Goal: Task Accomplishment & Management: Complete application form

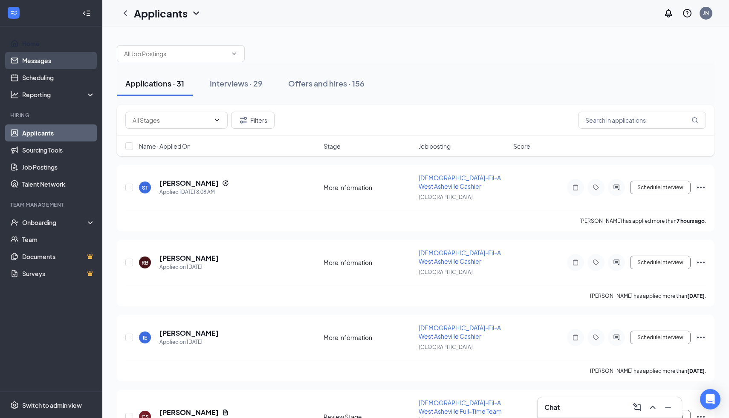
click at [56, 60] on link "Messages" at bounding box center [58, 60] width 73 height 17
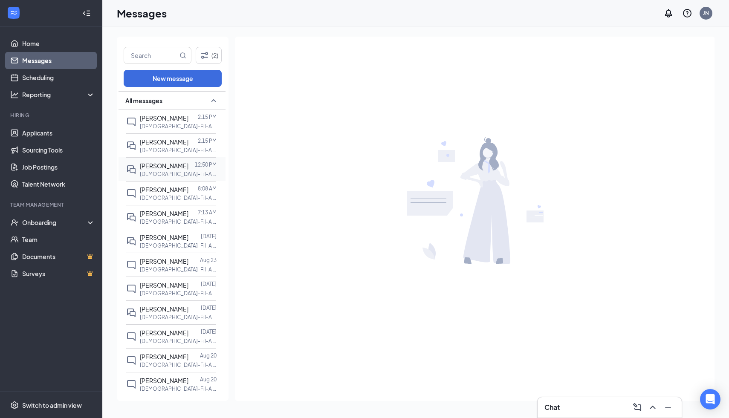
click at [172, 168] on span "[PERSON_NAME]" at bounding box center [164, 166] width 49 height 8
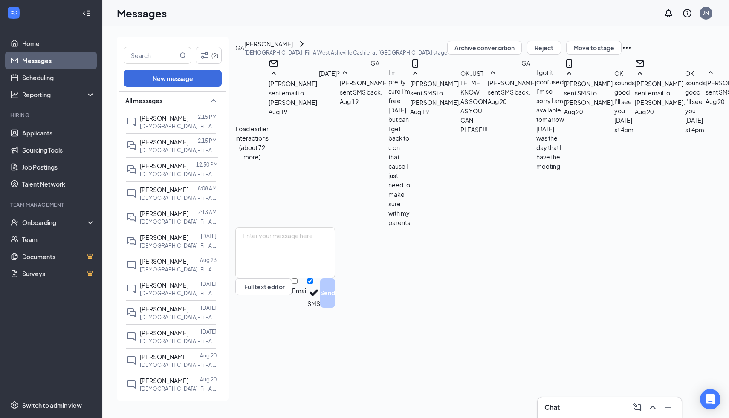
click at [268, 124] on button "Load earlier interactions (about 72 more)" at bounding box center [251, 142] width 33 height 37
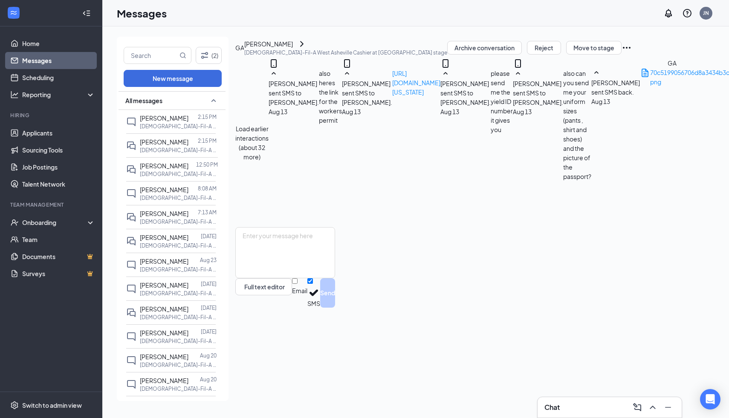
scroll to position [196, 0]
click at [52, 225] on div "Onboarding" at bounding box center [55, 222] width 66 height 9
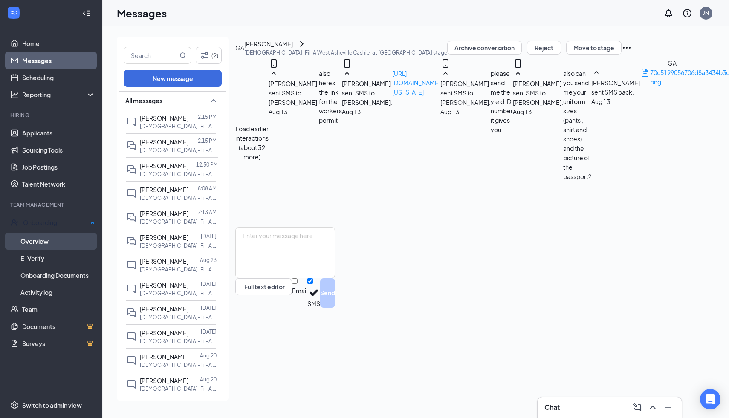
click at [57, 240] on link "Overview" at bounding box center [57, 241] width 75 height 17
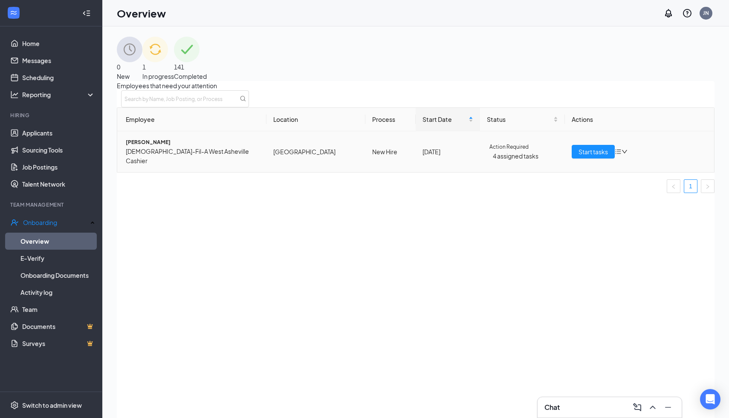
click at [189, 147] on span "[PERSON_NAME]" at bounding box center [193, 142] width 134 height 9
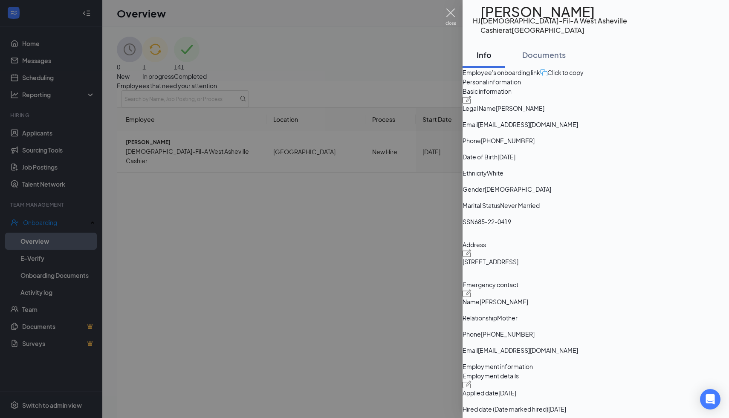
click at [450, 14] on img at bounding box center [450, 17] width 11 height 17
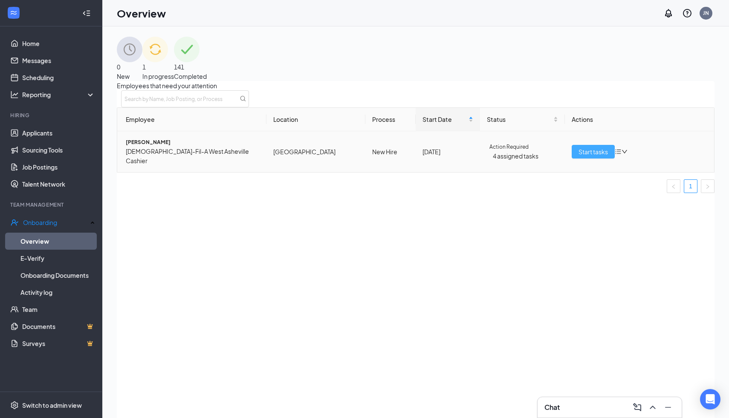
click at [578, 156] on span "Start tasks" at bounding box center [592, 151] width 29 height 9
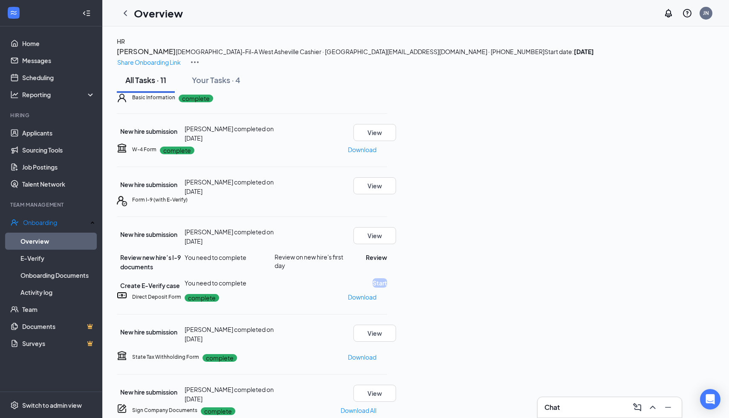
scroll to position [66, 0]
click at [387, 262] on button "Review" at bounding box center [376, 257] width 21 height 9
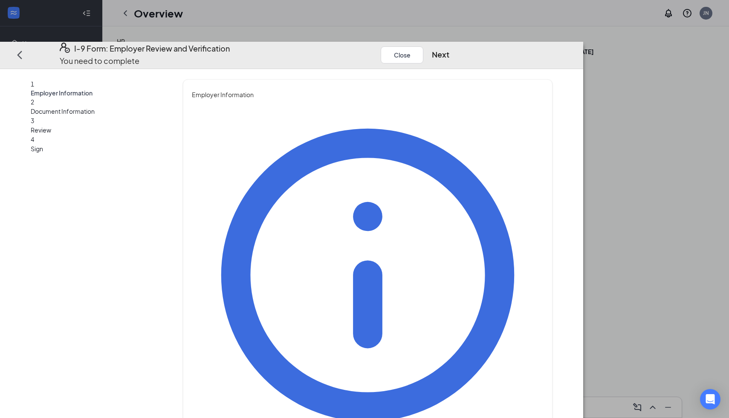
type input "[PERSON_NAME]"
type input "[EMAIL_ADDRESS][DOMAIN_NAME]"
type input "8286748769"
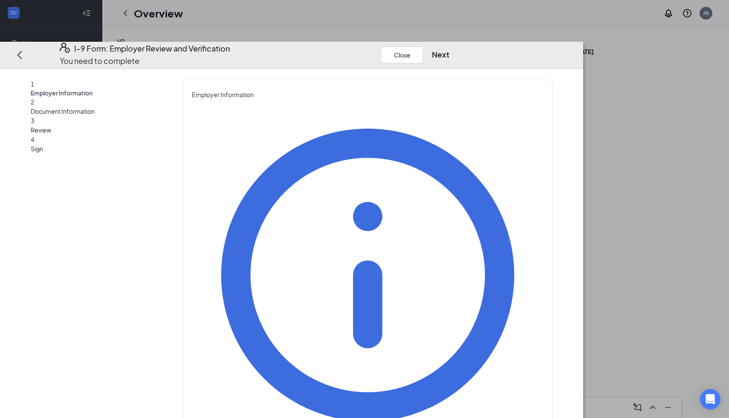
type input "Director Of Operations"
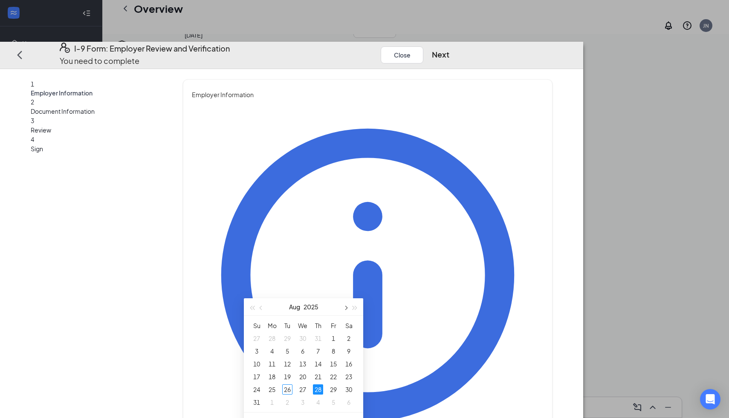
scroll to position [116, 0]
type input "[DATE]"
click at [286, 385] on div "26" at bounding box center [287, 384] width 10 height 10
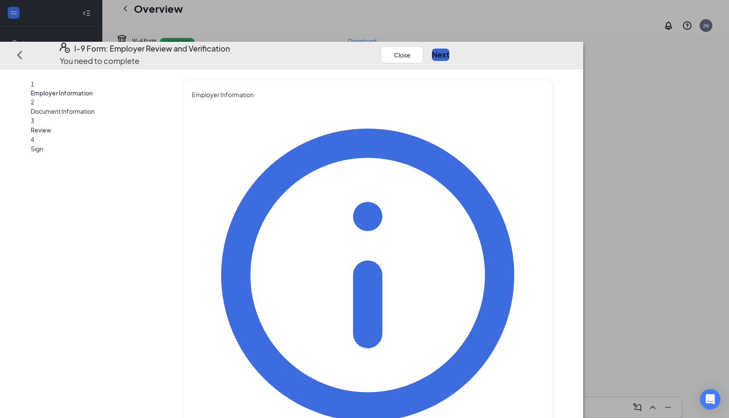
click at [449, 49] on button "Next" at bounding box center [440, 55] width 17 height 12
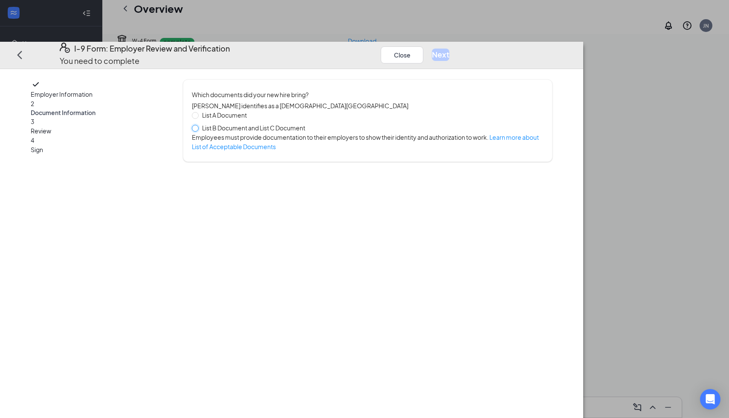
click at [199, 125] on span at bounding box center [195, 128] width 7 height 7
click at [198, 125] on input "List B Document and List C Document" at bounding box center [195, 128] width 6 height 6
radio input "true"
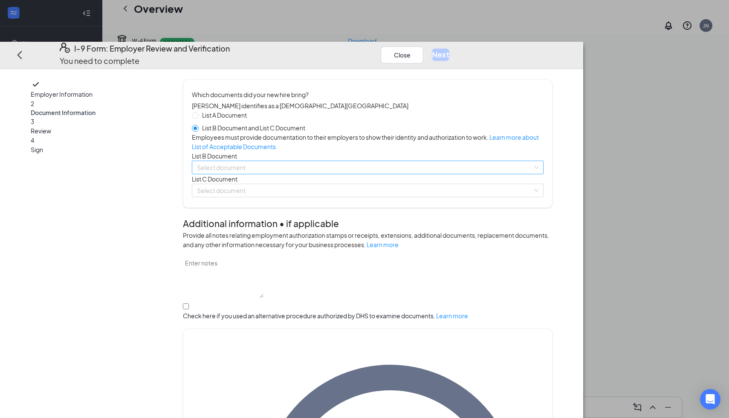
click at [291, 174] on input "search" at bounding box center [364, 167] width 335 height 13
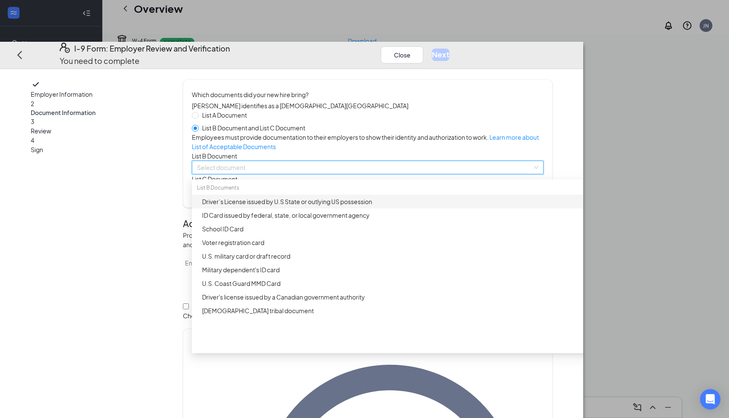
click at [314, 206] on div "Driver’s License issued by U.S State or outlying US possession" at bounding box center [405, 201] width 406 height 9
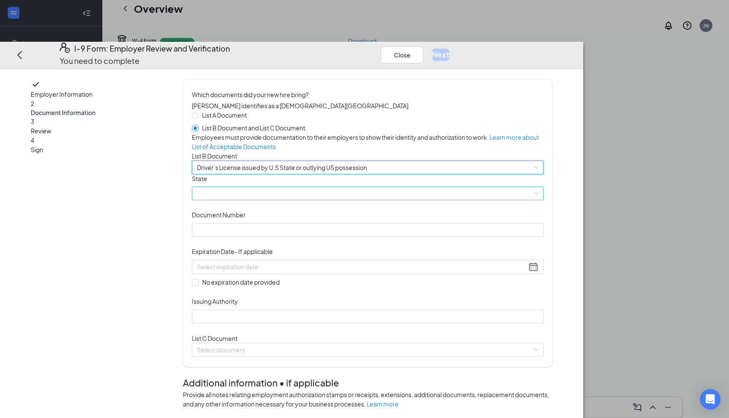
click at [301, 200] on span at bounding box center [367, 193] width 341 height 13
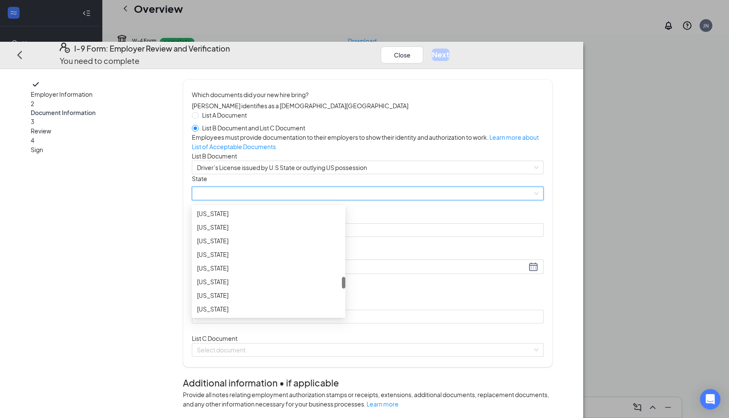
scroll to position [637, 0]
click at [298, 250] on div "[US_STATE]" at bounding box center [268, 244] width 143 height 9
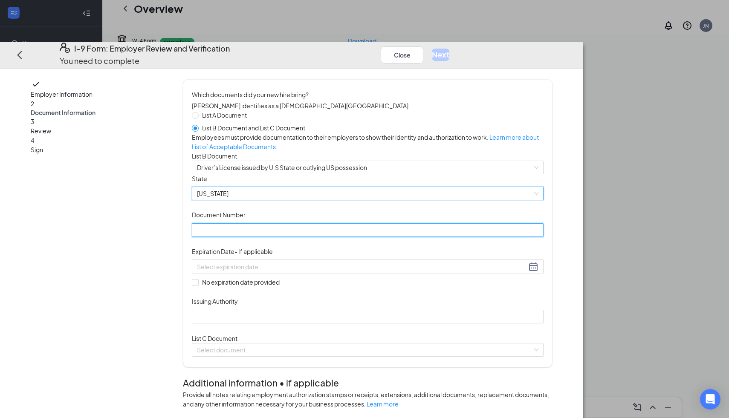
click at [294, 237] on input "Document Number" at bounding box center [368, 230] width 352 height 14
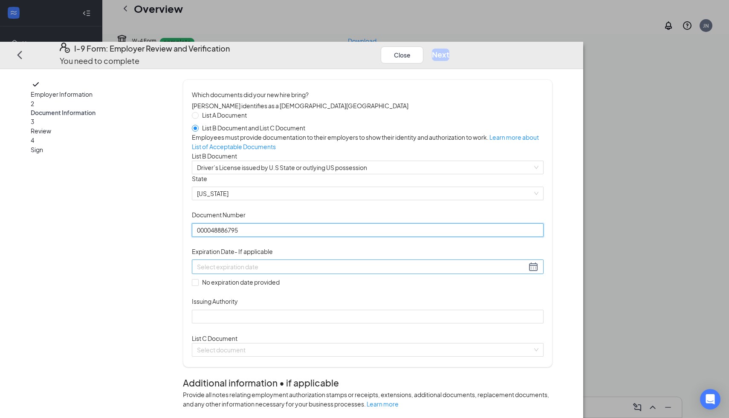
type input "000048886795"
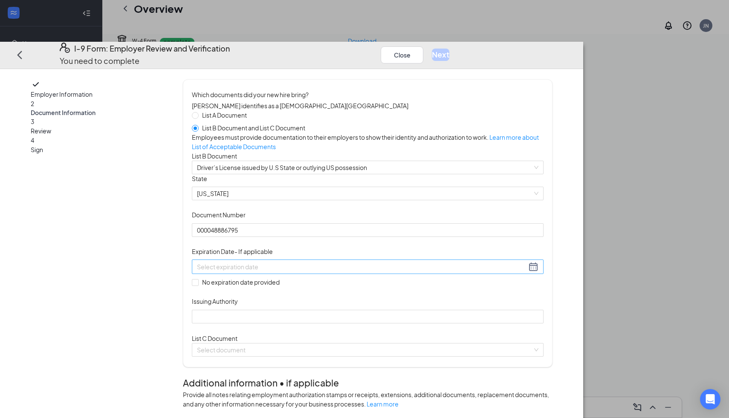
click at [287, 271] on input at bounding box center [361, 266] width 329 height 9
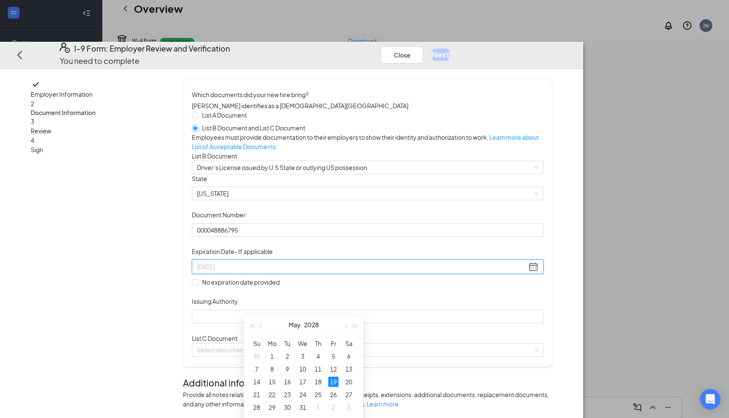
click at [333, 382] on div "19" at bounding box center [333, 382] width 10 height 10
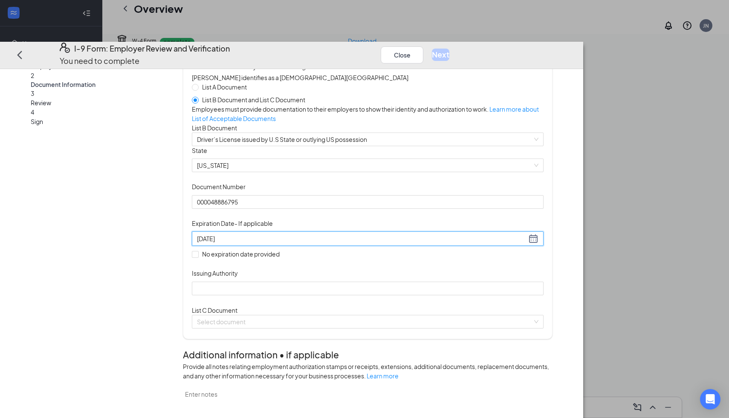
scroll to position [29, 0]
type input "[DATE]"
click at [317, 295] on input "Issuing Authority" at bounding box center [368, 288] width 352 height 14
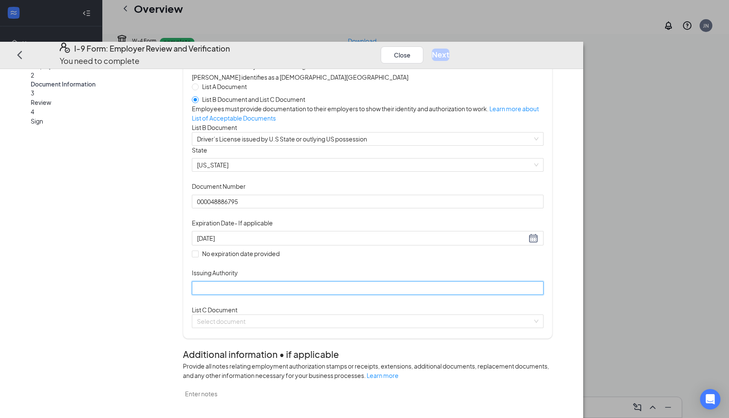
type input "[US_STATE]"
click at [323, 328] on input "search" at bounding box center [364, 321] width 335 height 13
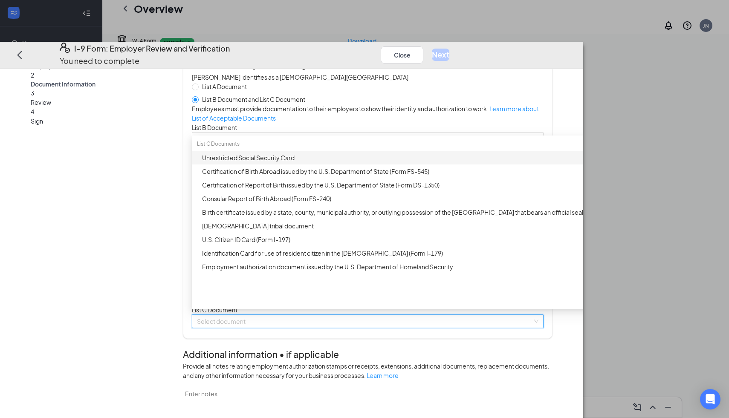
click at [331, 162] on div "Unrestricted Social Security Card" at bounding box center [405, 157] width 406 height 9
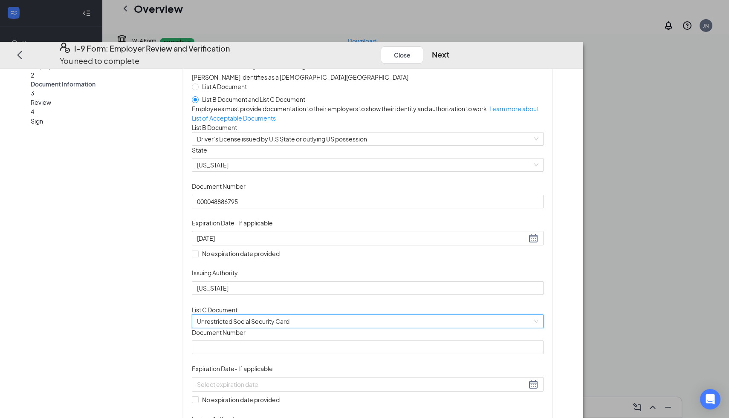
scroll to position [111, 0]
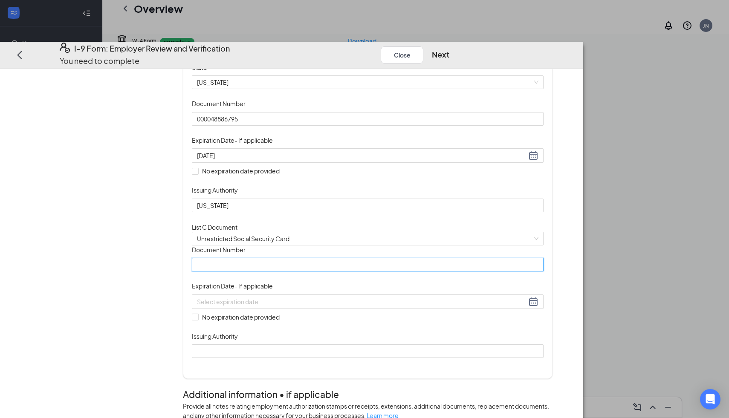
click at [326, 271] on input "Document Number" at bounding box center [368, 265] width 352 height 14
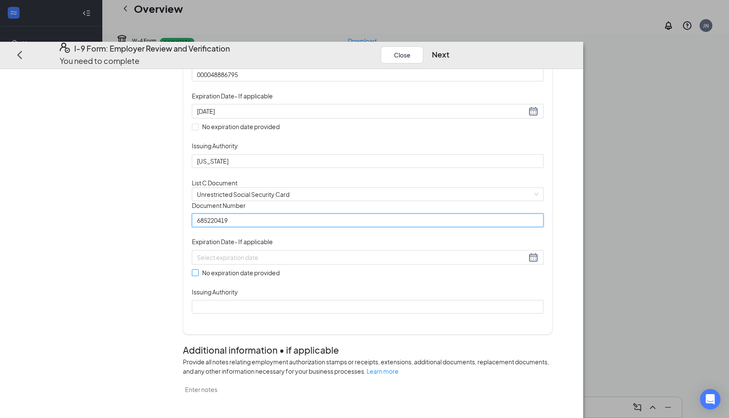
type input "685220419"
click at [199, 276] on span at bounding box center [195, 272] width 7 height 7
click at [198, 275] on input "No expiration date provided" at bounding box center [195, 272] width 6 height 6
checkbox input "true"
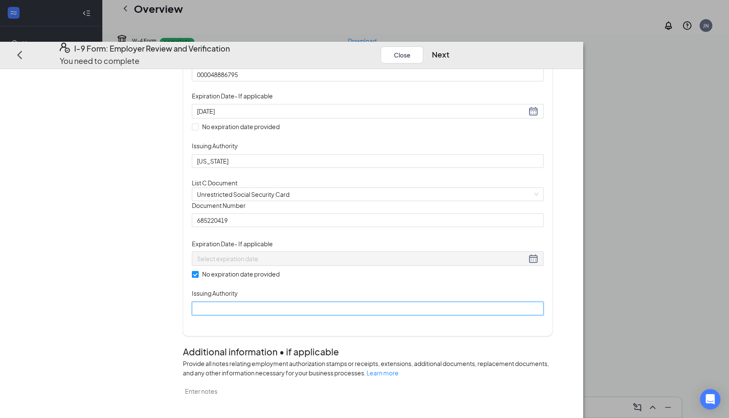
click at [288, 315] on input "Issuing Authority" at bounding box center [368, 309] width 352 height 14
type input "Social Security Administration"
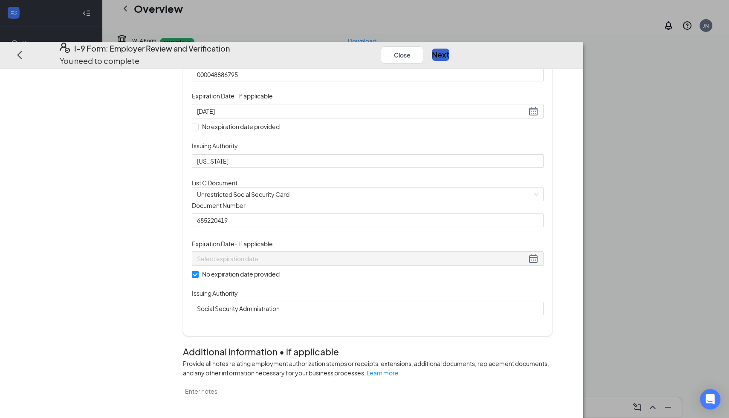
click at [449, 49] on button "Next" at bounding box center [440, 55] width 17 height 12
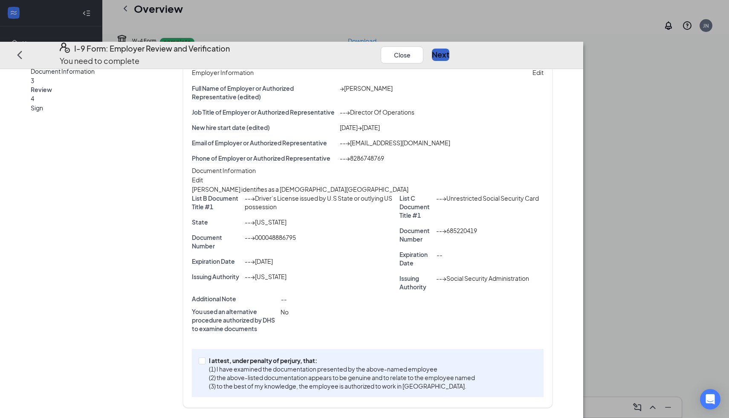
scroll to position [75, 0]
click at [205, 362] on span at bounding box center [202, 360] width 7 height 7
click at [205, 362] on input "I attest, under penalty of [PERSON_NAME], that: (1) I have examined the documen…" at bounding box center [202, 360] width 6 height 6
checkbox input "true"
click at [449, 49] on button "Next" at bounding box center [440, 55] width 17 height 12
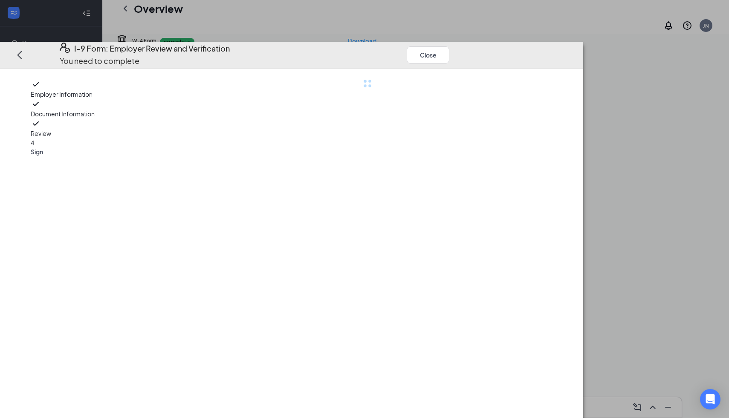
scroll to position [0, 0]
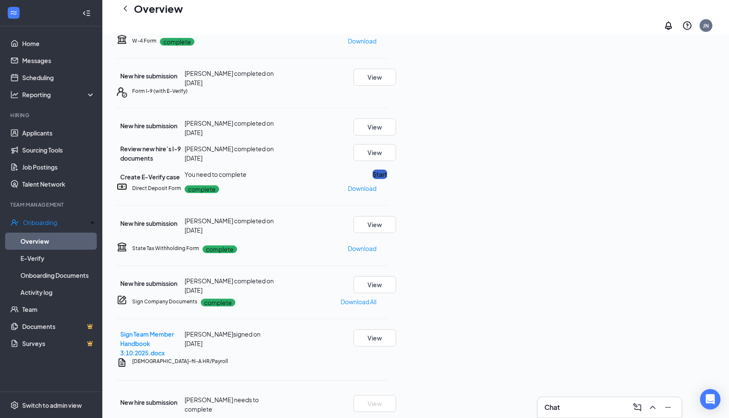
click at [387, 179] on button "Start" at bounding box center [379, 174] width 14 height 9
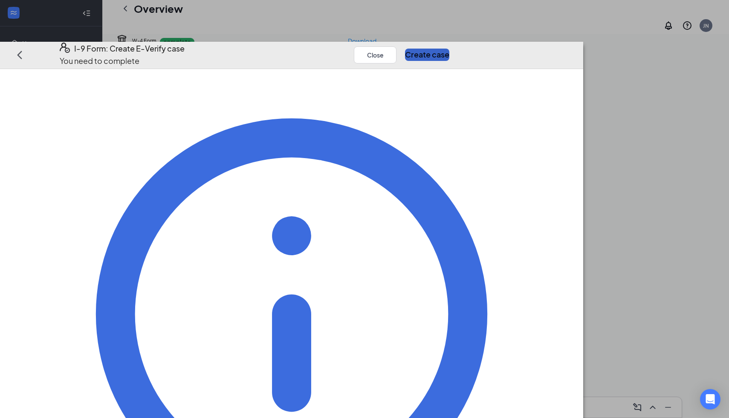
click at [449, 49] on button "Create case" at bounding box center [427, 55] width 44 height 12
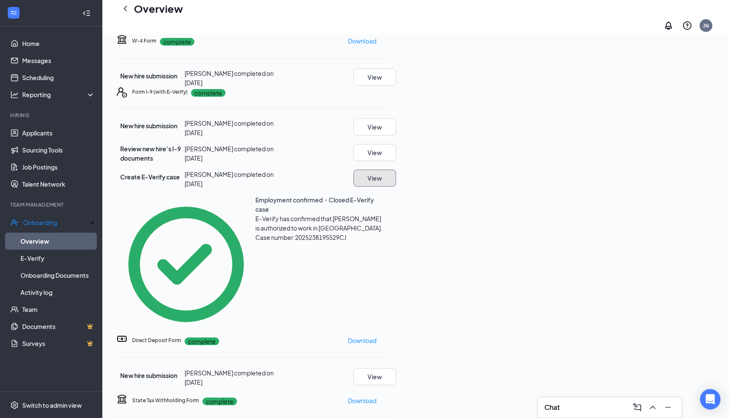
scroll to position [236, 0]
click at [644, 335] on p "Needs to be submitted before viewing." at bounding box center [673, 330] width 109 height 9
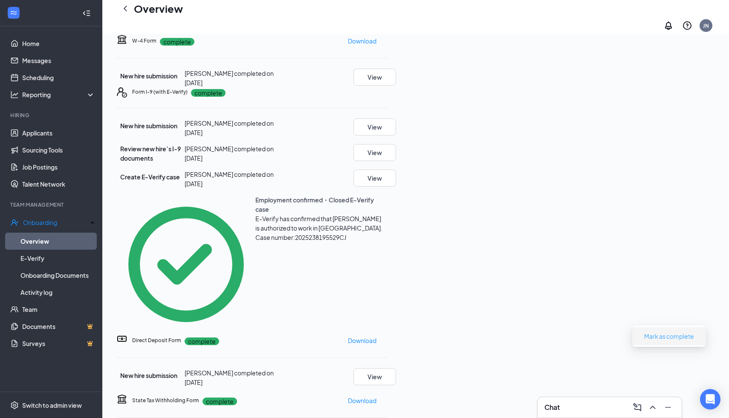
click at [674, 335] on span "Mark as complete" at bounding box center [669, 335] width 50 height 9
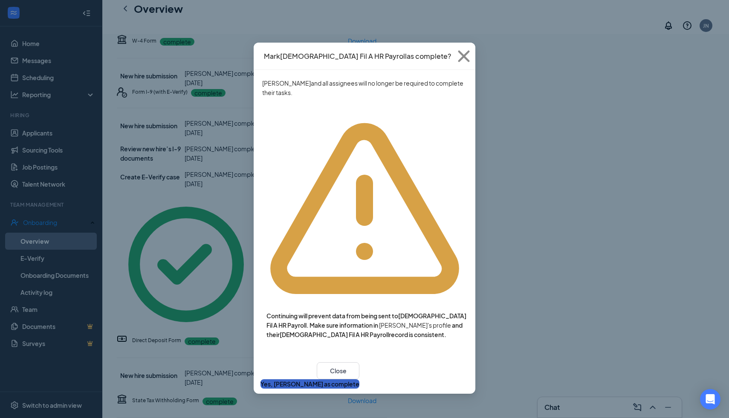
click at [359, 379] on button "Yes, [PERSON_NAME] as complete" at bounding box center [309, 383] width 99 height 9
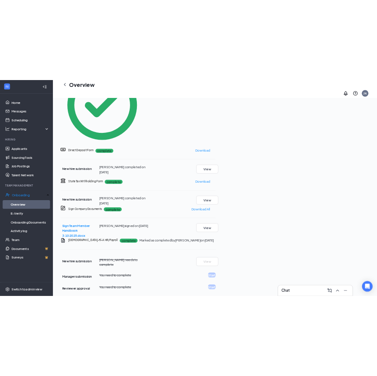
scroll to position [0, 0]
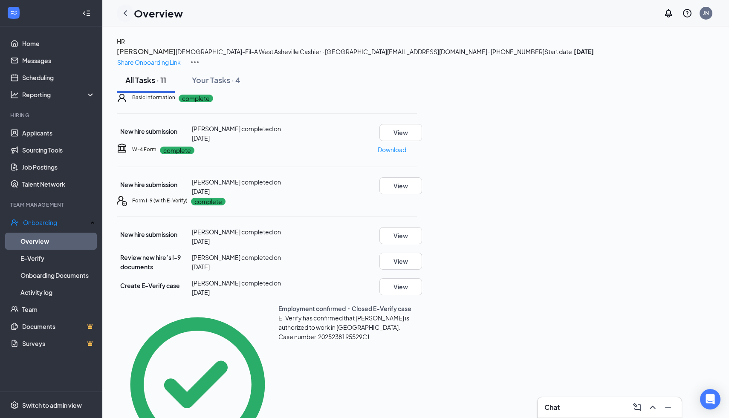
click at [126, 14] on icon "ChevronLeft" at bounding box center [125, 13] width 10 height 10
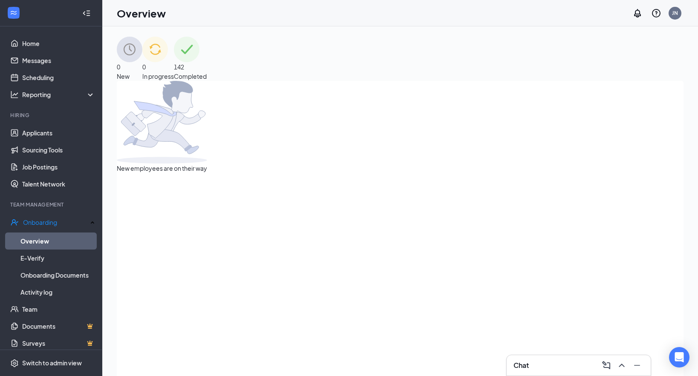
click at [696, 97] on div "0 New 0 In progress 142 Completed New employees are on their way" at bounding box center [400, 220] width 596 height 388
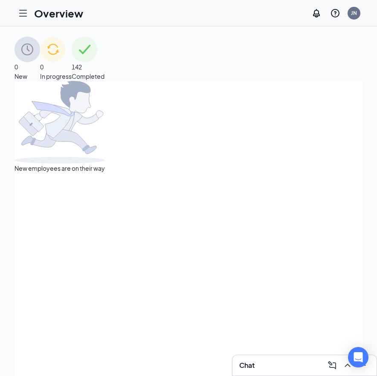
click at [82, 65] on span "142" at bounding box center [77, 67] width 10 height 8
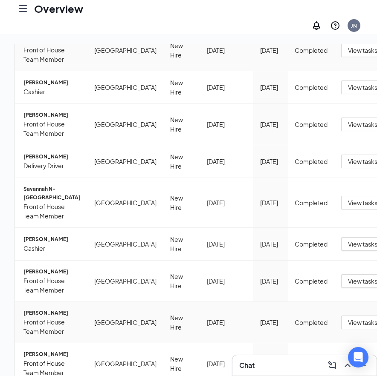
scroll to position [38, 0]
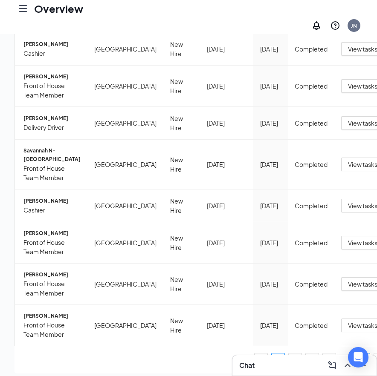
click at [357, 354] on link "15" at bounding box center [363, 360] width 13 height 13
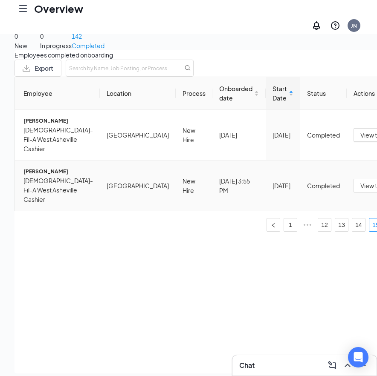
click at [48, 204] on span "[DEMOGRAPHIC_DATA]-Fil-A West Asheville Cashier" at bounding box center [57, 190] width 69 height 28
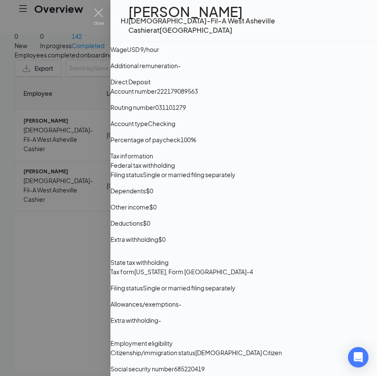
scroll to position [645, 0]
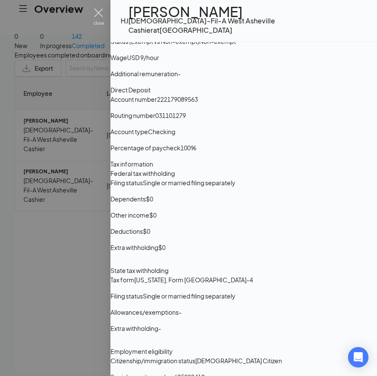
click at [96, 12] on img at bounding box center [98, 17] width 11 height 17
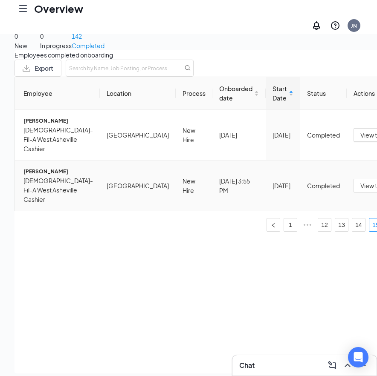
click at [34, 176] on span "[PERSON_NAME]" at bounding box center [57, 171] width 69 height 9
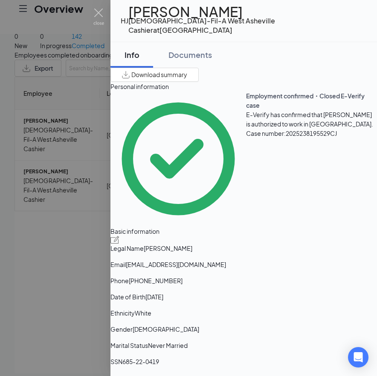
click at [203, 16] on h1 "[PERSON_NAME]" at bounding box center [247, 11] width 238 height 9
click at [197, 49] on div "Documents" at bounding box center [189, 54] width 43 height 11
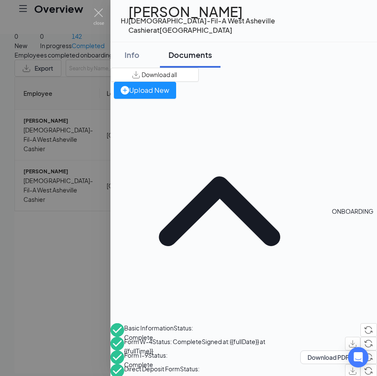
click at [177, 365] on span "Direct Deposit Form" at bounding box center [152, 369] width 56 height 8
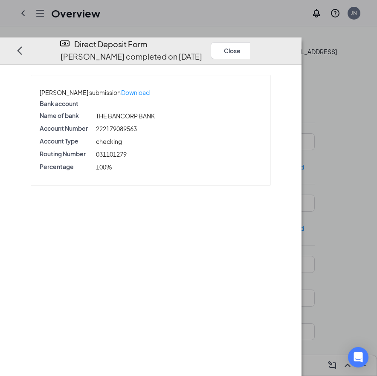
click at [127, 150] on div "031101279" at bounding box center [178, 154] width 169 height 9
drag, startPoint x: 127, startPoint y: 139, endPoint x: 159, endPoint y: 139, distance: 32.0
click at [127, 150] on span "031101279" at bounding box center [111, 154] width 31 height 8
copy span "031101279"
drag, startPoint x: 129, startPoint y: 112, endPoint x: 169, endPoint y: 114, distance: 40.5
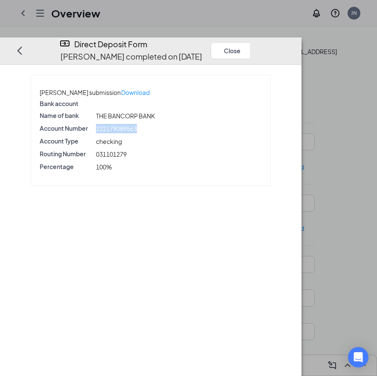
click at [137, 125] on span "222179089563" at bounding box center [116, 129] width 41 height 8
copy span "222179089563"
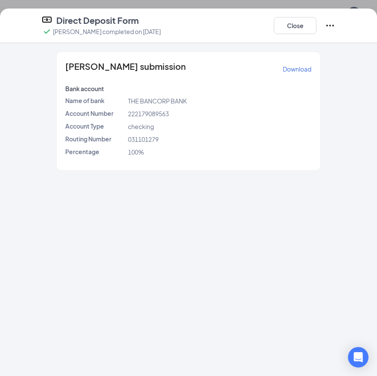
click at [374, 77] on div "Hayleigh J Rhinehart's submission Download Bank account Name of bank THE BANCOR…" at bounding box center [188, 209] width 377 height 333
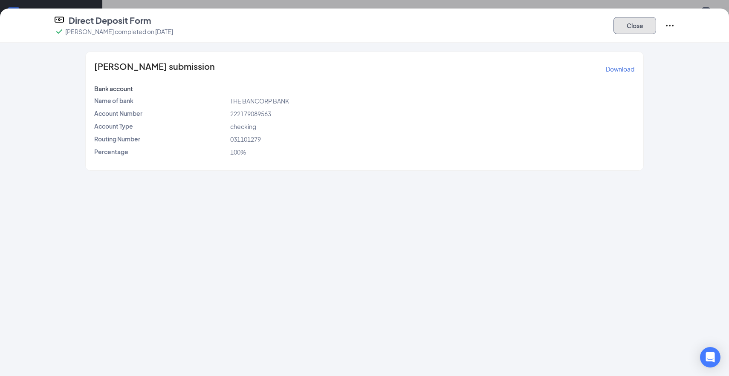
click at [376, 23] on button "Close" at bounding box center [634, 25] width 43 height 17
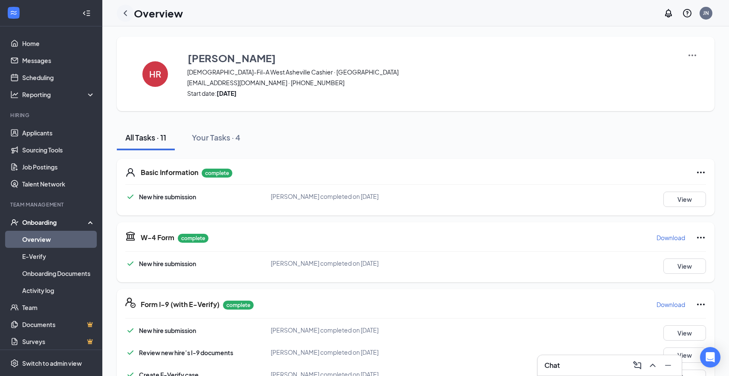
click at [120, 11] on icon "ChevronLeft" at bounding box center [125, 13] width 10 height 10
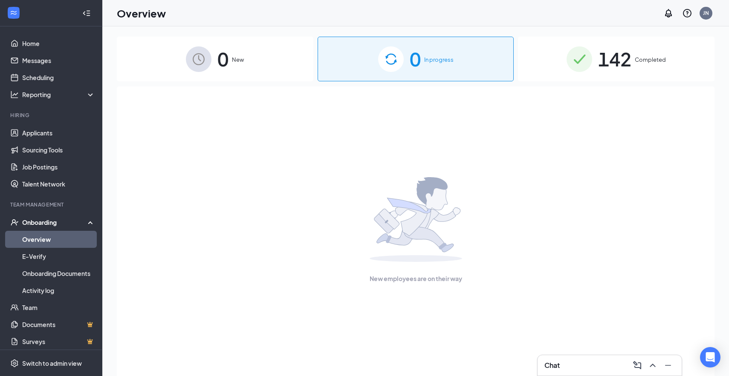
click at [376, 57] on img at bounding box center [579, 59] width 26 height 26
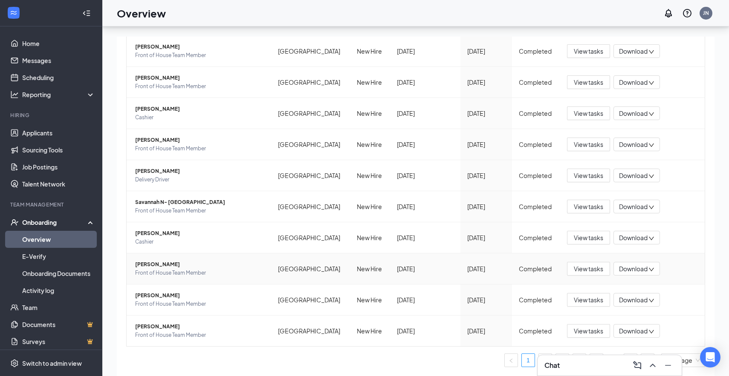
scroll to position [38, 0]
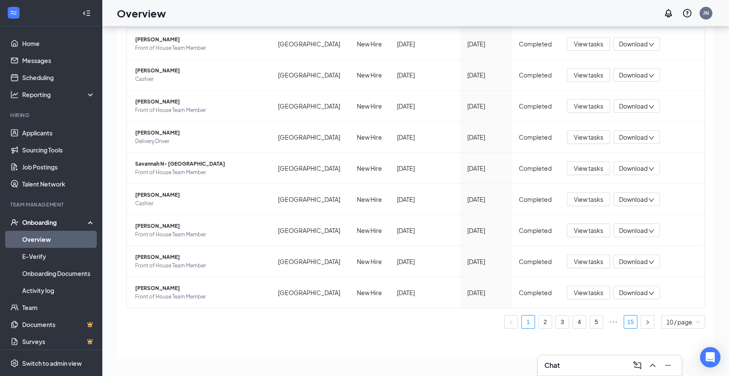
click at [376, 328] on link "15" at bounding box center [630, 322] width 13 height 13
